Goal: Task Accomplishment & Management: Use online tool/utility

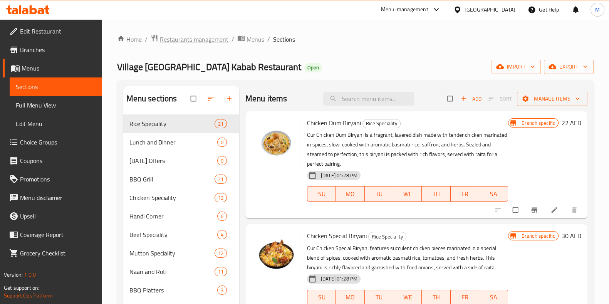
click at [192, 38] on span "Restaurants management" at bounding box center [194, 39] width 69 height 9
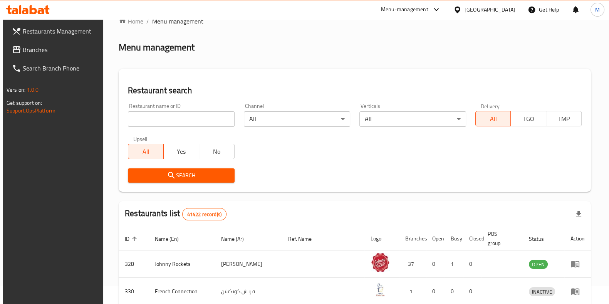
scroll to position [18, 0]
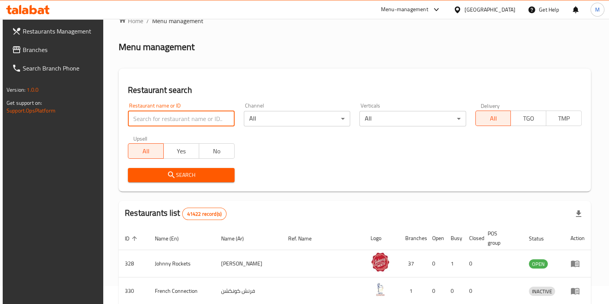
click at [190, 118] on input "search" at bounding box center [181, 118] width 106 height 15
drag, startPoint x: 163, startPoint y: 116, endPoint x: 101, endPoint y: 122, distance: 62.3
click at [101, 122] on div "Restaurants Management Branches Search Branch Phone Version: 1.0.0 Get support …" at bounding box center [304, 261] width 603 height 521
paste input "645924"
type input "645924"
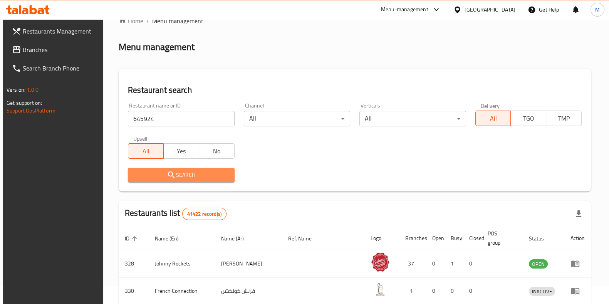
click at [196, 172] on span "Search" at bounding box center [181, 175] width 94 height 10
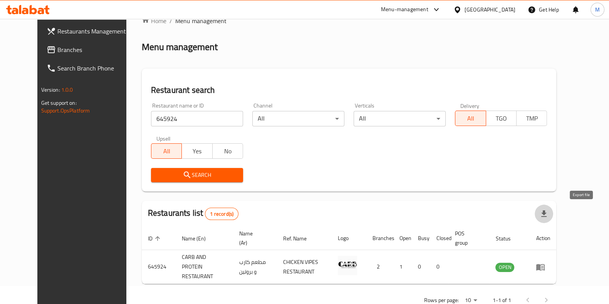
click at [548, 212] on icon "button" at bounding box center [543, 213] width 9 height 9
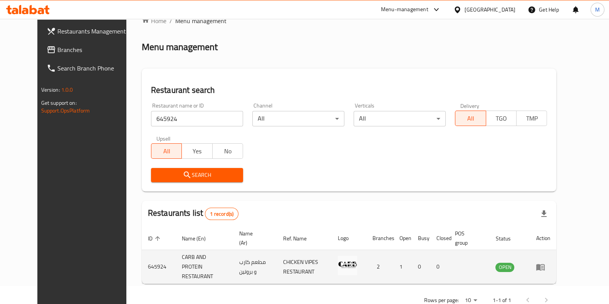
click at [545, 262] on icon "enhanced table" at bounding box center [540, 266] width 9 height 9
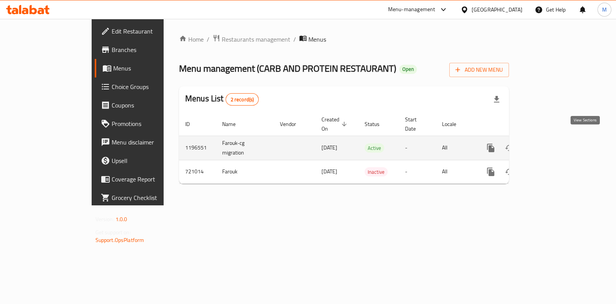
click at [550, 144] on icon "enhanced table" at bounding box center [546, 147] width 7 height 7
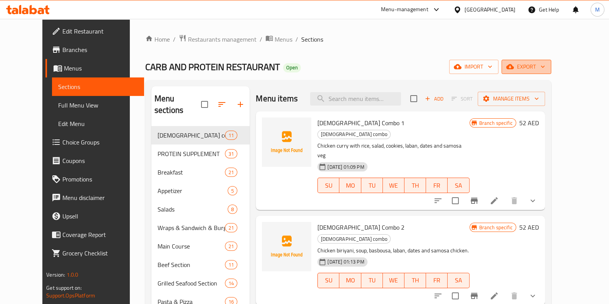
click at [545, 63] on span "export" at bounding box center [525, 67] width 37 height 10
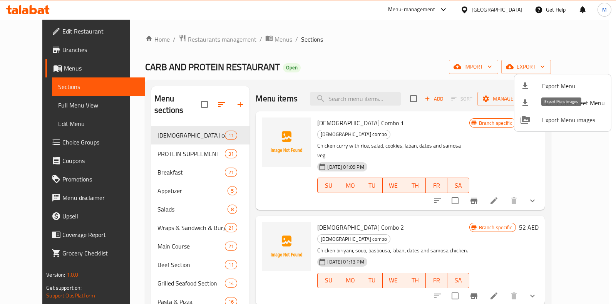
click at [565, 118] on span "Export Menu images" at bounding box center [573, 119] width 63 height 9
